Goal: Task Accomplishment & Management: Manage account settings

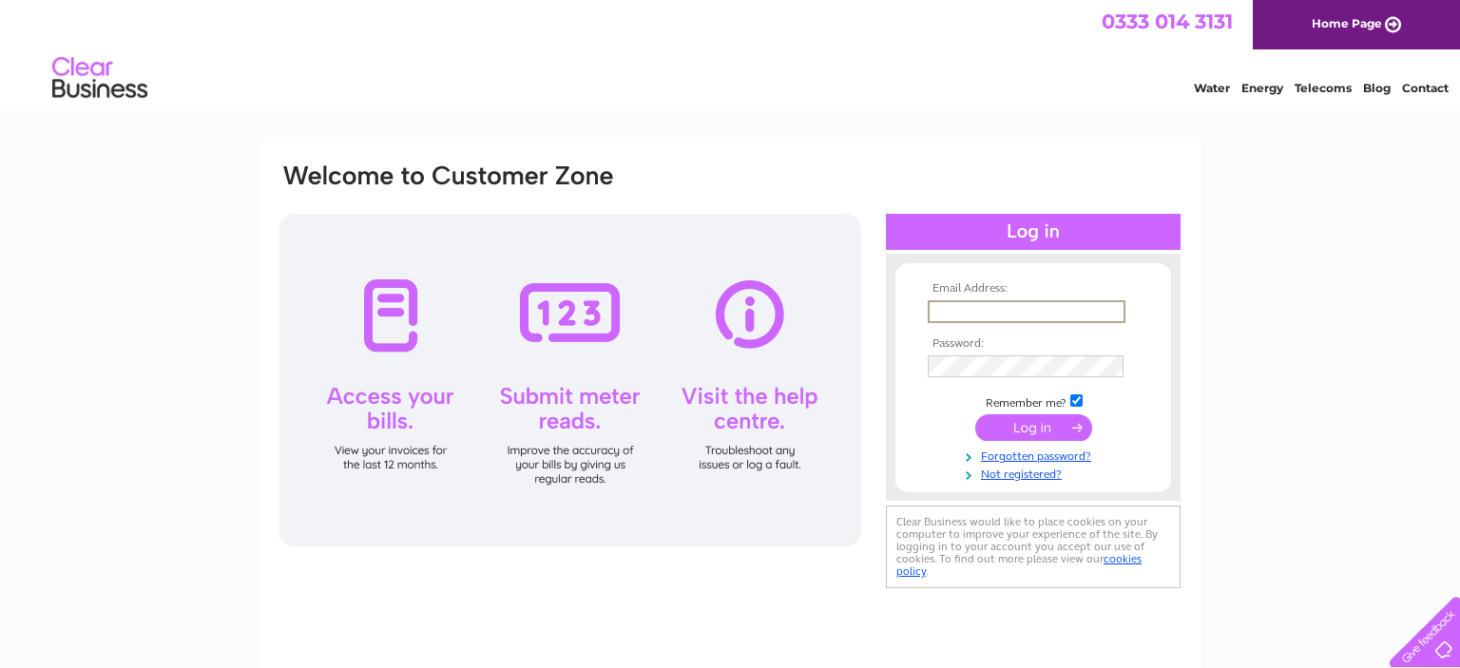
click at [969, 309] on input "text" at bounding box center [1027, 311] width 198 height 23
click at [968, 305] on input "text" at bounding box center [1027, 311] width 198 height 23
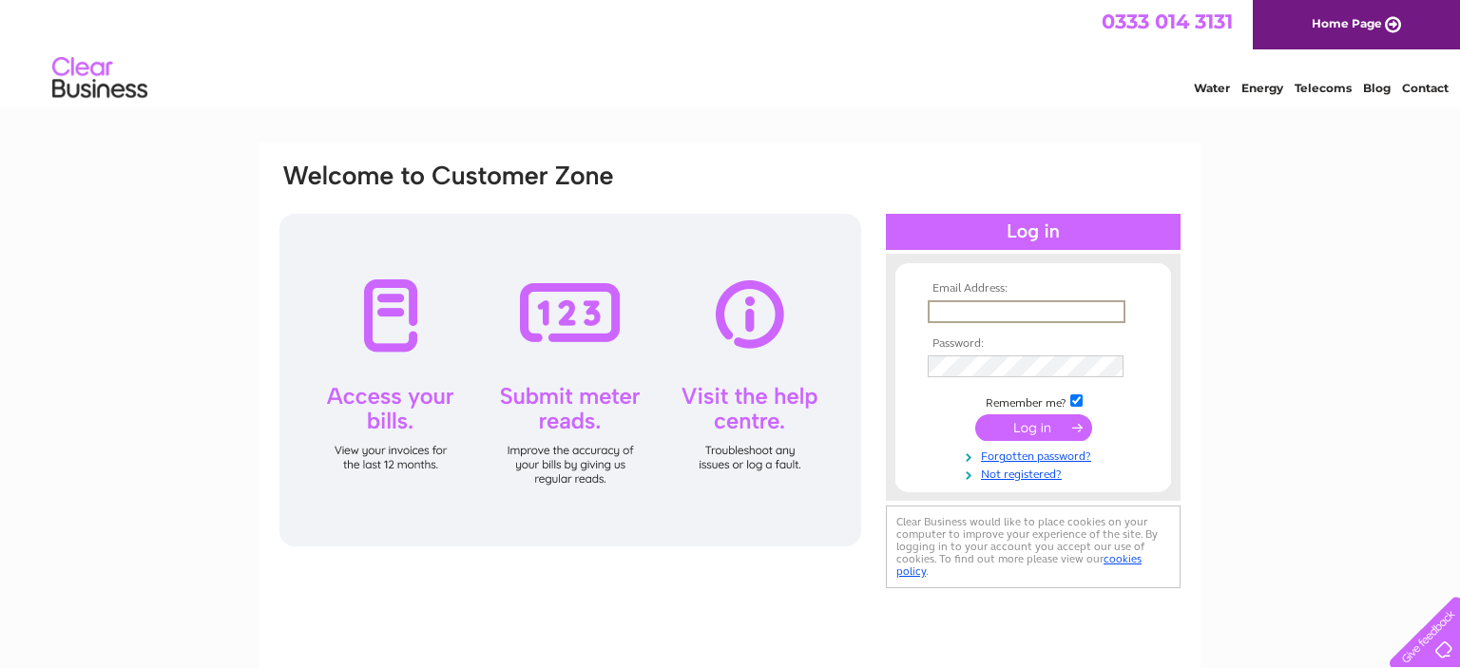
click at [960, 310] on input "text" at bounding box center [1027, 311] width 198 height 23
type input "[EMAIL_ADDRESS][PERSON_NAME][DOMAIN_NAME]"
click at [1032, 424] on input "submit" at bounding box center [1033, 428] width 117 height 27
